Goal: Transaction & Acquisition: Purchase product/service

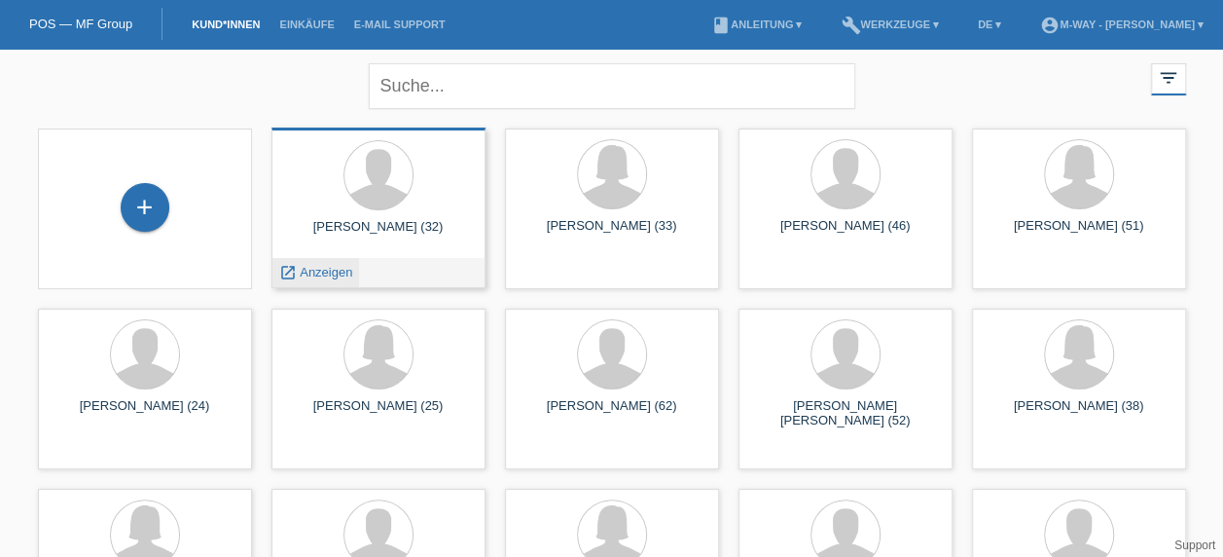
click at [346, 259] on div "launch Anzeigen" at bounding box center [316, 272] width 88 height 29
click at [313, 282] on div "launch Anzeigen" at bounding box center [316, 272] width 88 height 29
click at [313, 271] on span "Anzeigen" at bounding box center [326, 272] width 53 height 15
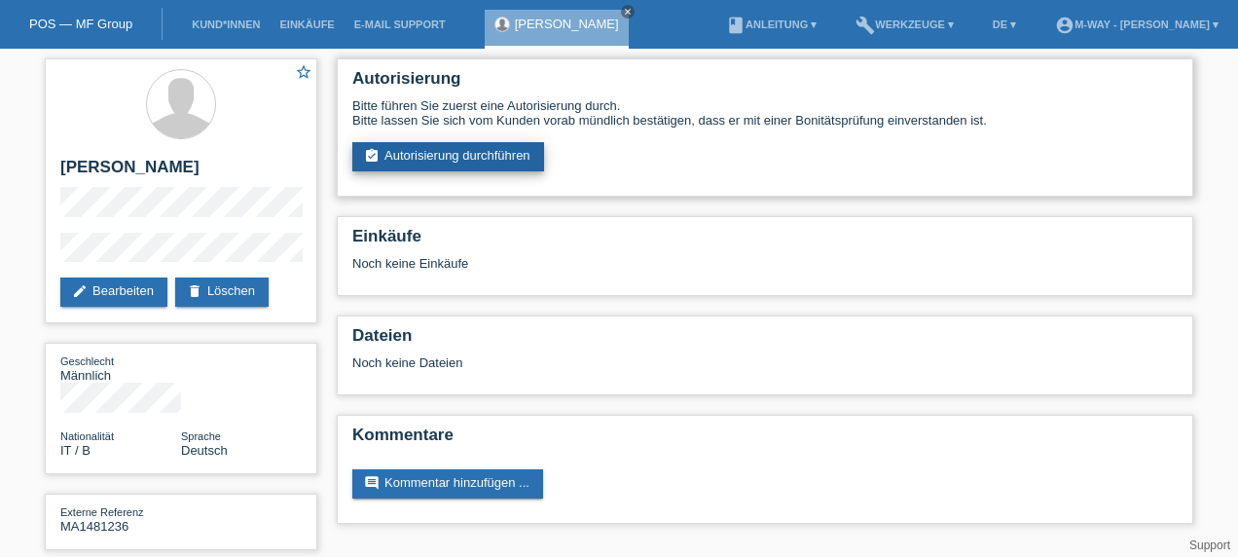
click at [514, 158] on link "assignment_turned_in Autorisierung durchführen" at bounding box center [448, 156] width 192 height 29
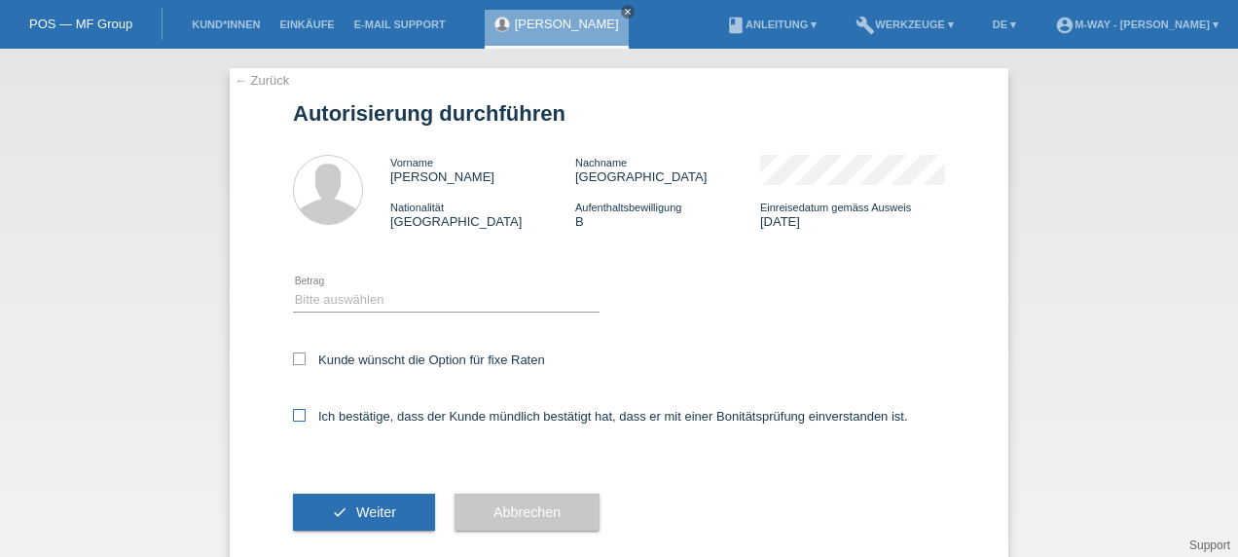
click at [294, 418] on icon at bounding box center [299, 415] width 13 height 13
click at [294, 418] on input "Ich bestätige, dass der Kunde mündlich bestätigt hat, dass er mit einer Bonität…" at bounding box center [299, 415] width 13 height 13
checkbox input "true"
click at [367, 514] on span "Weiter" at bounding box center [376, 512] width 40 height 16
click at [543, 296] on select "Bitte auswählen CHF 1.00 - CHF 499.00 CHF 500.00 - CHF 1'999.00 CHF 2'000.00 - …" at bounding box center [446, 299] width 306 height 23
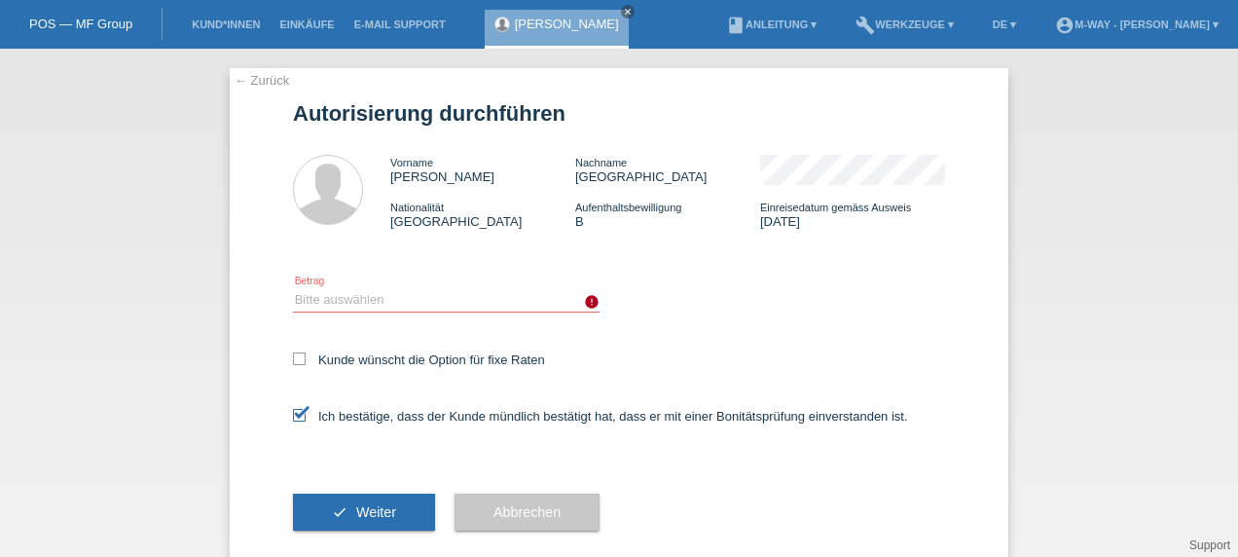
select select "3"
click at [293, 288] on select "Bitte auswählen CHF 1.00 - CHF 499.00 CHF 500.00 - CHF 1'999.00 CHF 2'000.00 - …" at bounding box center [446, 299] width 306 height 23
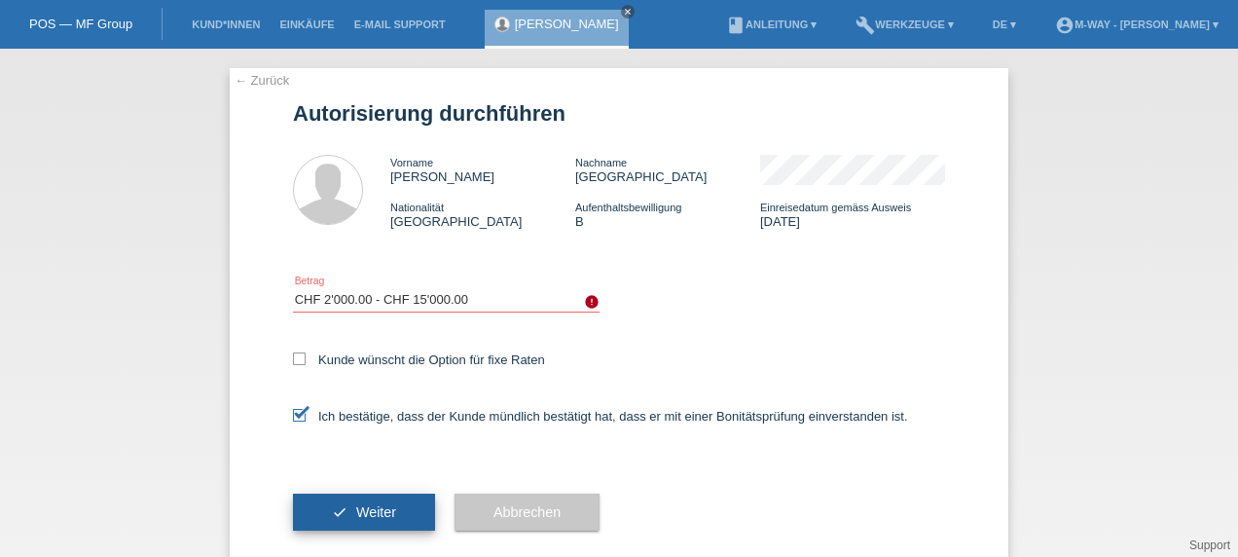
click at [382, 520] on span "Weiter" at bounding box center [376, 512] width 40 height 16
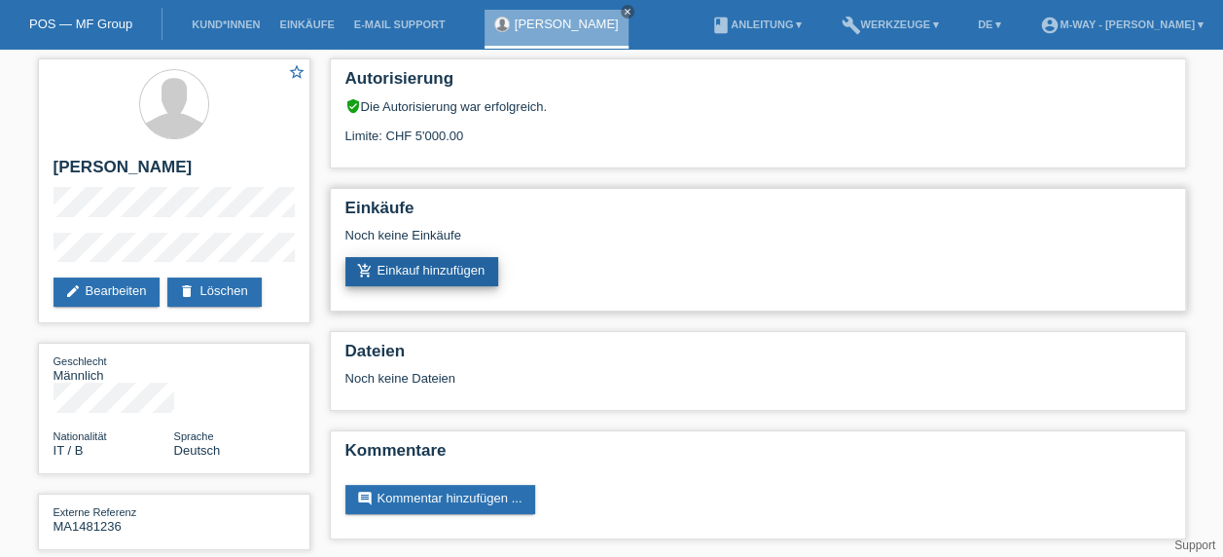
click at [467, 271] on link "add_shopping_cart Einkauf hinzufügen" at bounding box center [422, 271] width 154 height 29
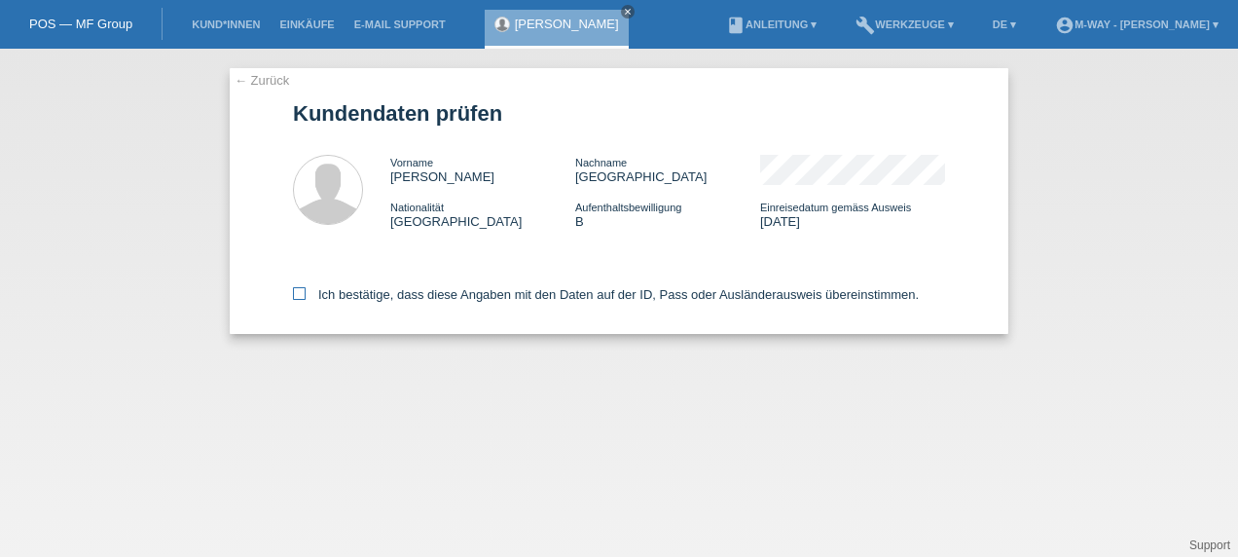
click at [298, 297] on icon at bounding box center [299, 293] width 13 height 13
click at [298, 297] on input "Ich bestätige, dass diese Angaben mit den Daten auf der ID, Pass oder Ausländer…" at bounding box center [299, 293] width 13 height 13
checkbox input "true"
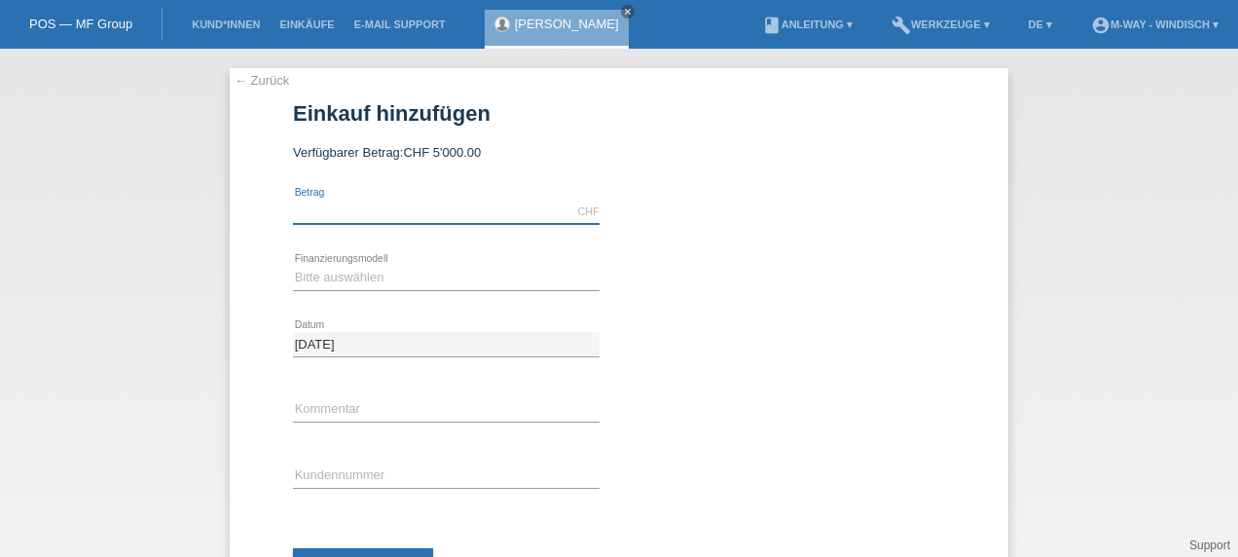
click at [463, 213] on input "text" at bounding box center [446, 211] width 306 height 24
type input "424915.00"
click at [446, 270] on select "Bitte auswählen Fixe Raten Kauf auf Rechnung mit Teilzahlungsoption" at bounding box center [446, 277] width 306 height 23
select select "77"
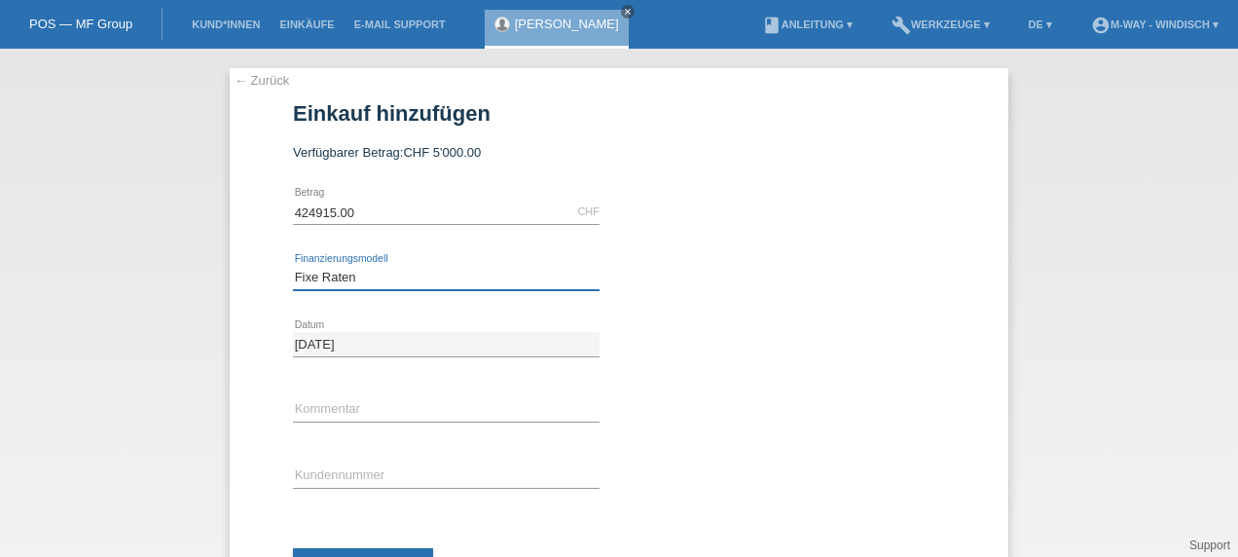
click at [293, 266] on select "Bitte auswählen Fixe Raten Kauf auf Rechnung mit Teilzahlungsoption" at bounding box center [446, 277] width 306 height 23
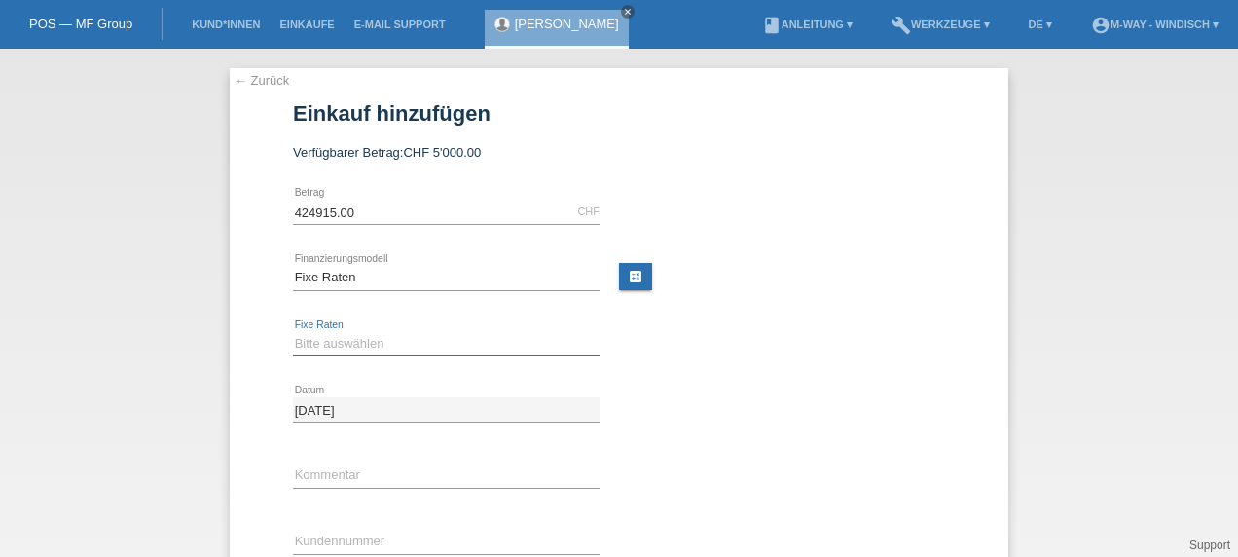
click at [432, 345] on select "Bitte auswählen 4 Raten 5 Raten 6 Raten 7 Raten 8 Raten 9 Raten 10 Raten 11 Rat…" at bounding box center [446, 343] width 306 height 23
select select "202"
click at [293, 332] on select "Bitte auswählen 4 Raten 5 Raten 6 Raten 7 Raten 8 Raten 9 Raten 10 Raten 11 Rat…" at bounding box center [446, 343] width 306 height 23
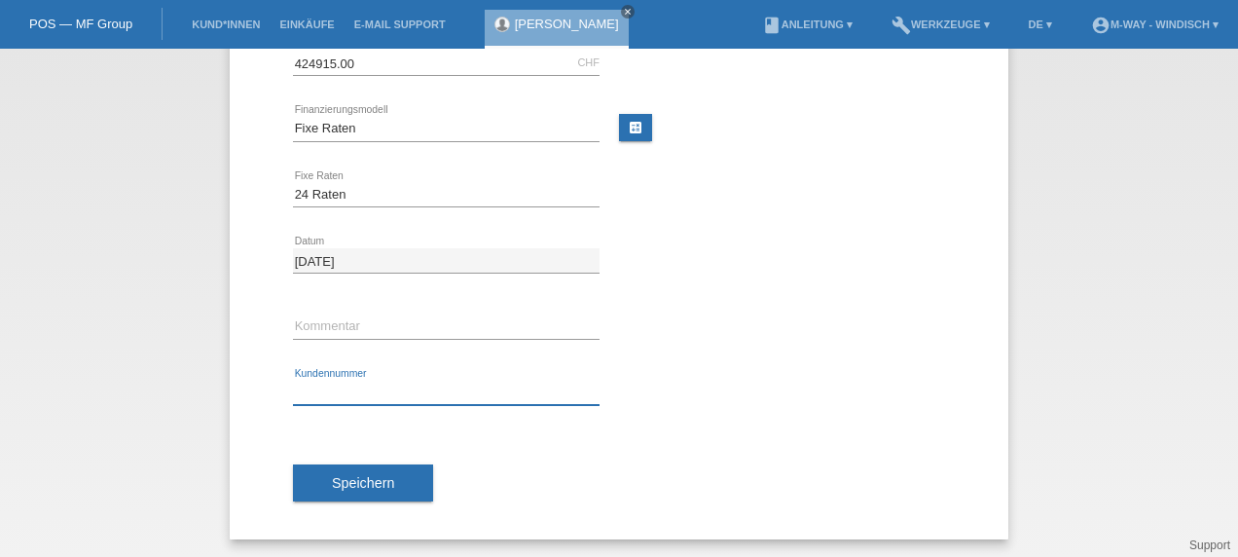
click at [395, 392] on input "text" at bounding box center [446, 392] width 306 height 24
type input "K274521"
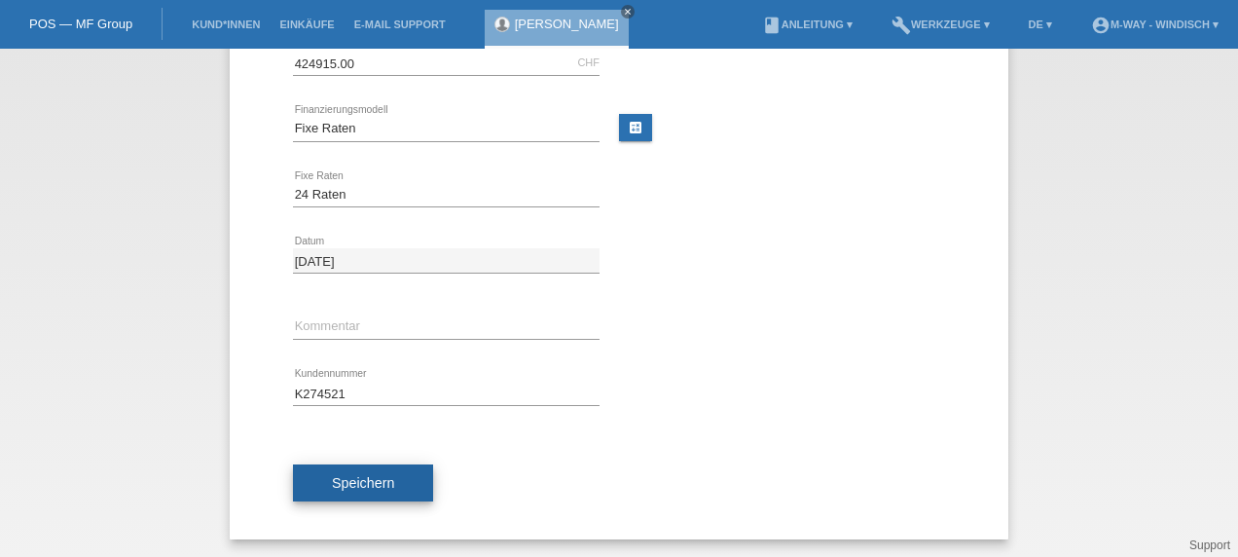
click at [383, 486] on span "Speichern" at bounding box center [363, 483] width 62 height 16
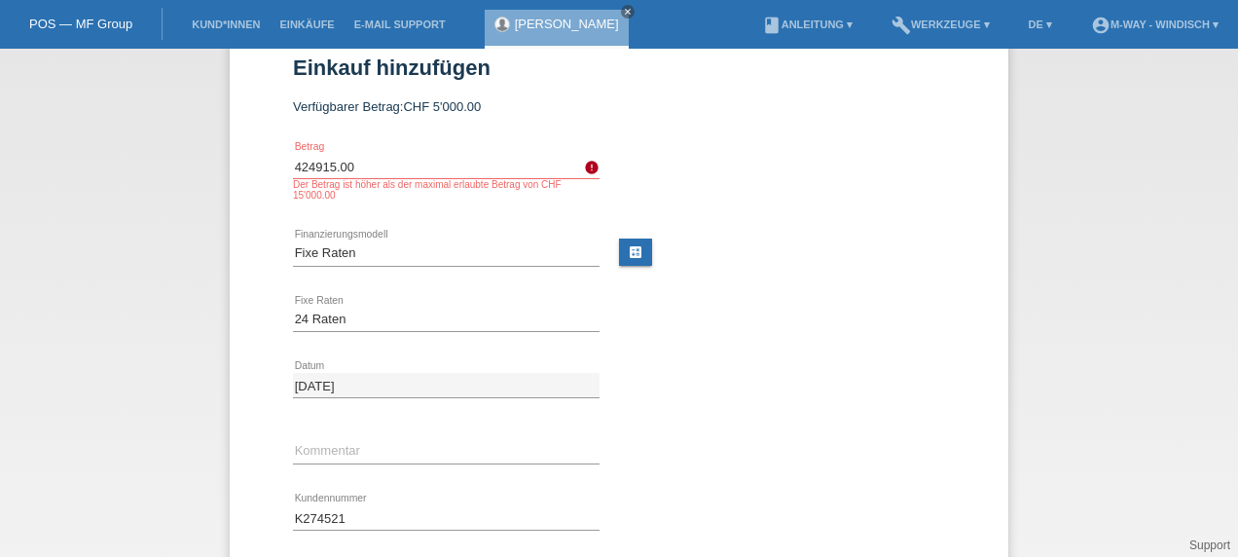
scroll to position [45, 0]
click at [382, 170] on input "424915.00" at bounding box center [446, 167] width 306 height 24
type input "4249.15"
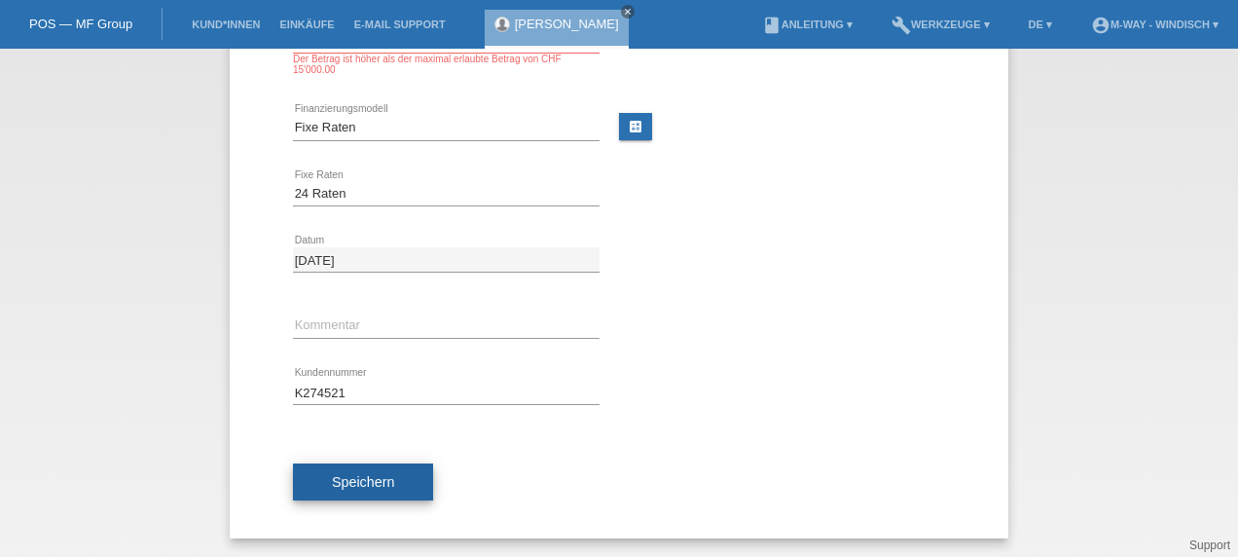
click at [393, 488] on button "Speichern" at bounding box center [363, 481] width 140 height 37
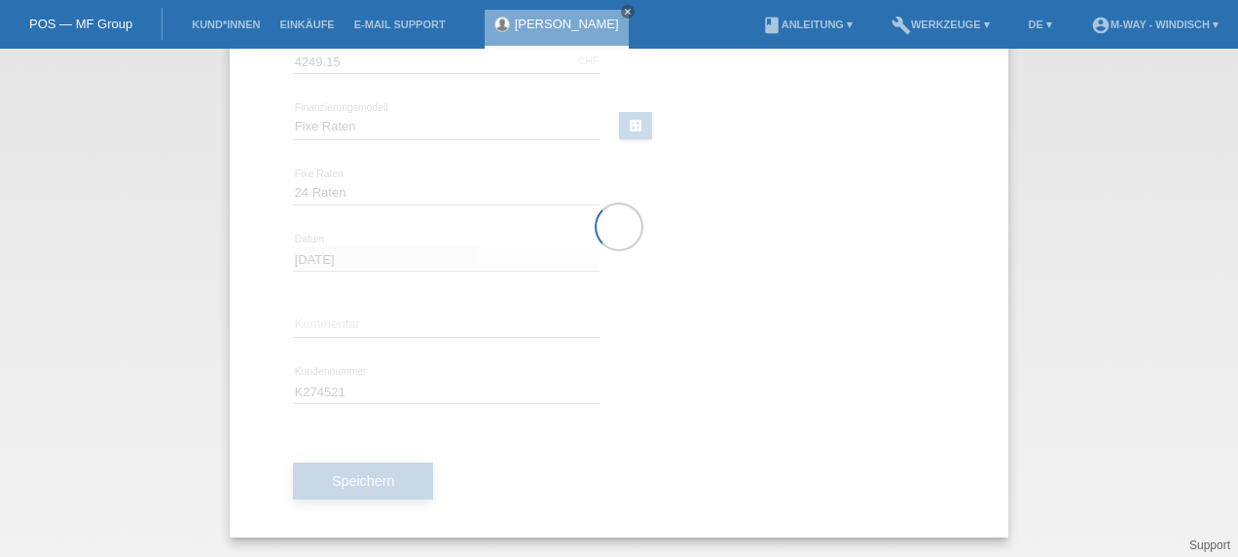
scroll to position [149, 0]
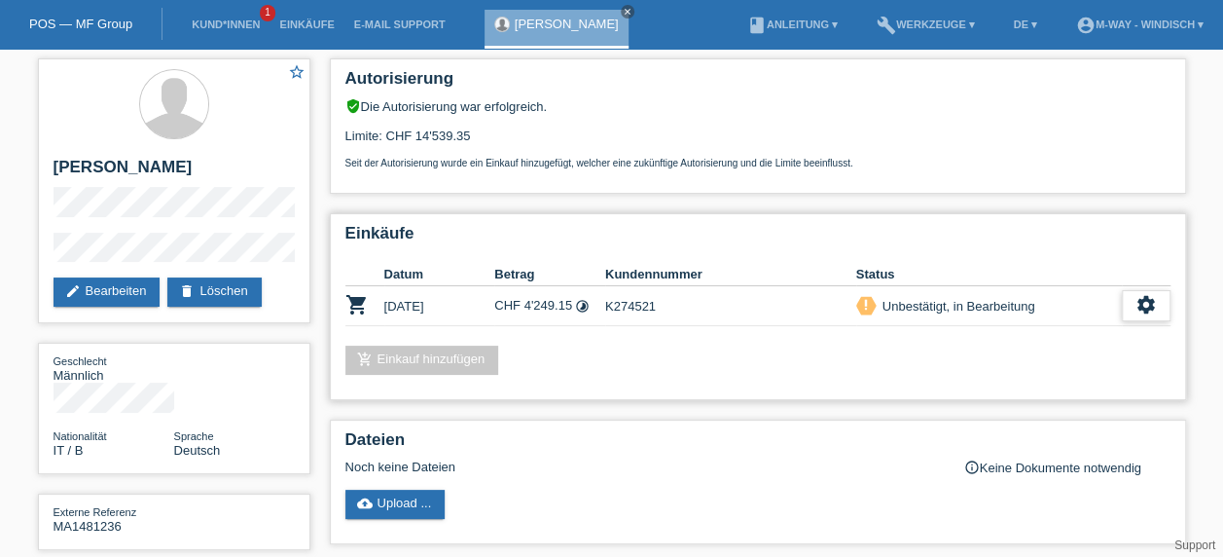
click at [1144, 313] on icon "settings" at bounding box center [1145, 304] width 21 height 21
click at [1150, 307] on icon "settings" at bounding box center [1145, 304] width 21 height 21
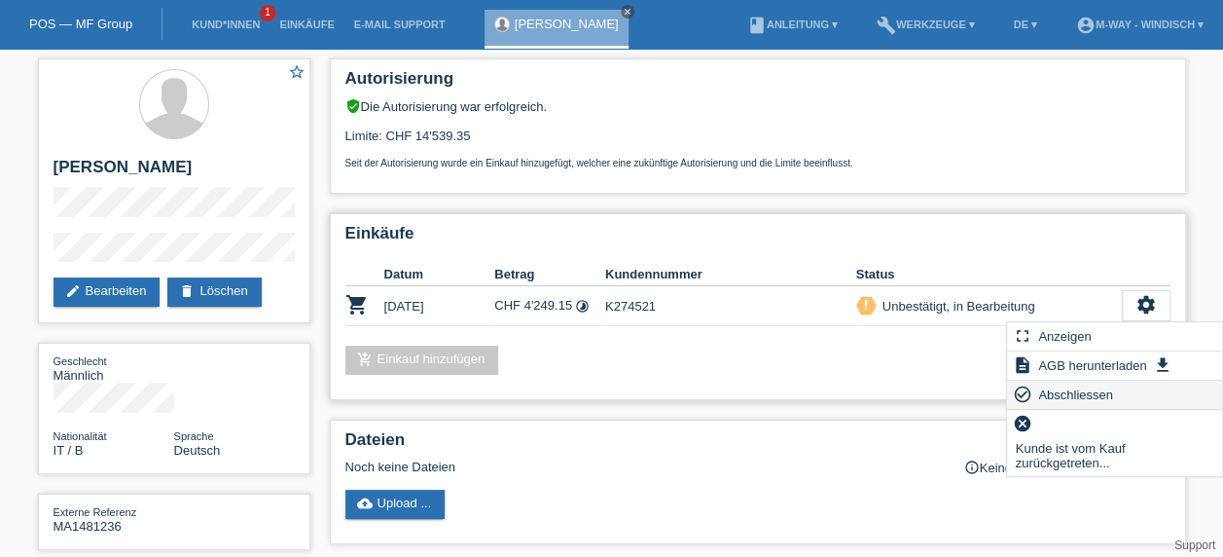
click at [1084, 400] on span "Abschliessen" at bounding box center [1075, 393] width 81 height 23
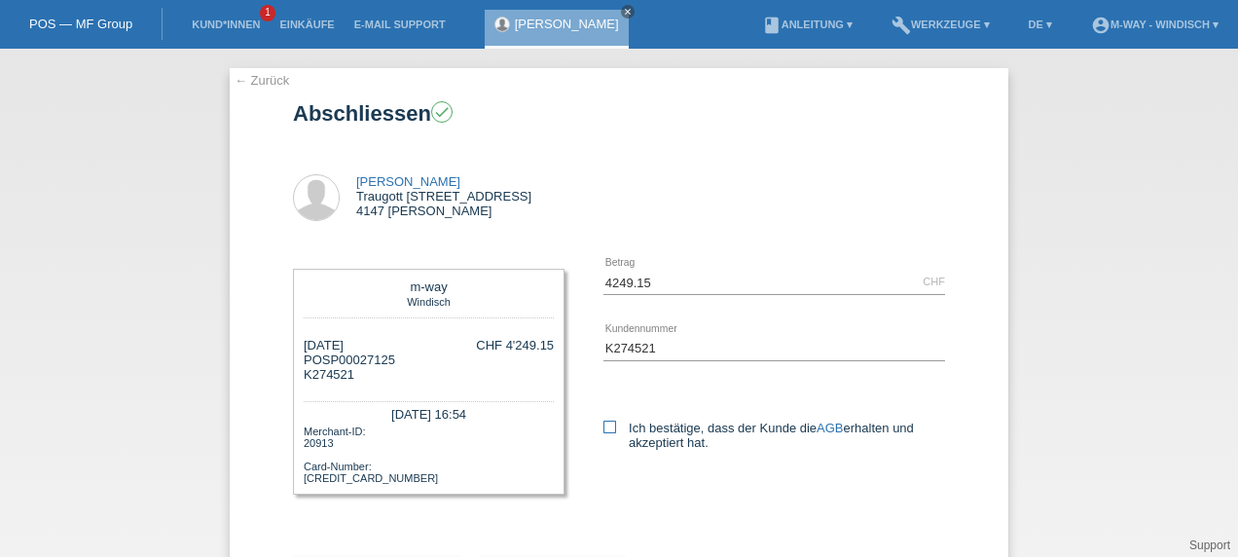
click at [603, 420] on icon at bounding box center [609, 426] width 13 height 13
click at [603, 420] on input "Ich bestätige, dass der Kunde die AGB erhalten und akzeptiert hat." at bounding box center [609, 426] width 13 height 13
checkbox input "true"
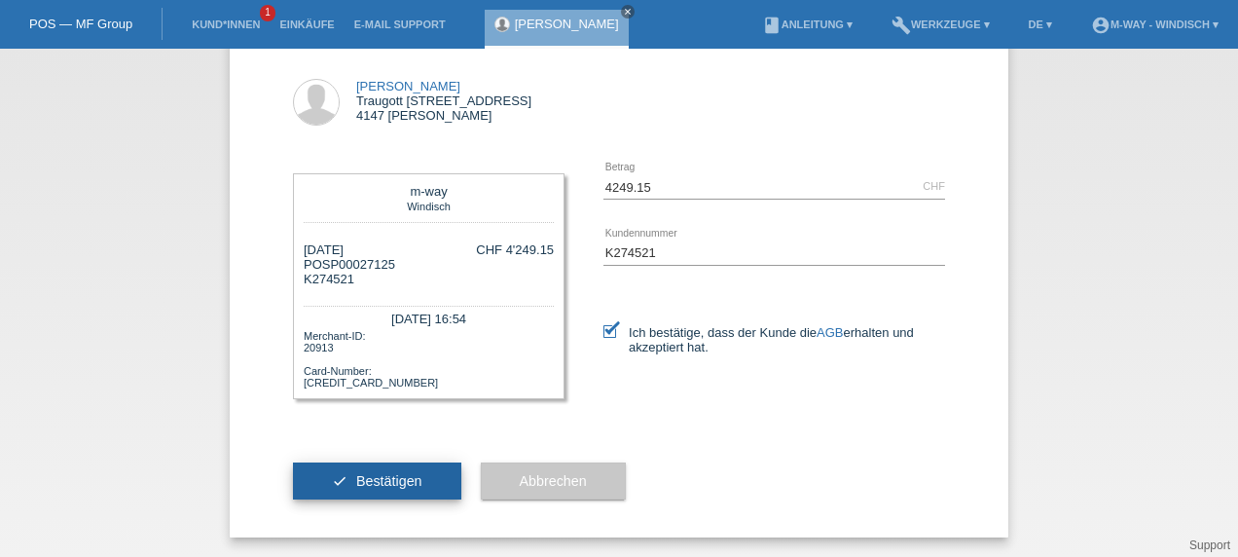
click at [356, 475] on span "Bestätigen" at bounding box center [389, 481] width 66 height 16
